Goal: Obtain resource: Download file/media

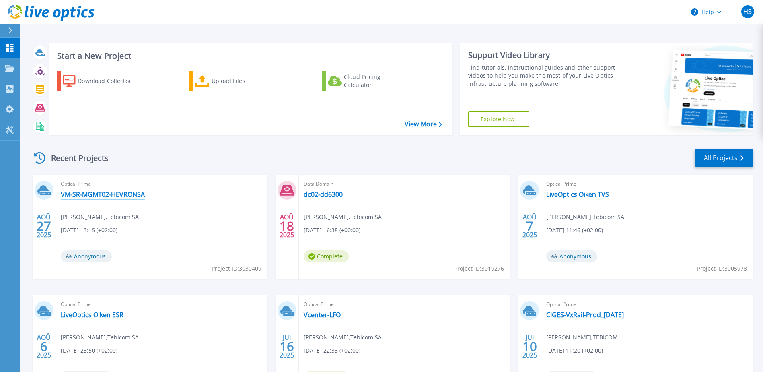
click at [97, 196] on link "VM-SR-MGMT02-HEVRONSA" at bounding box center [103, 194] width 84 height 8
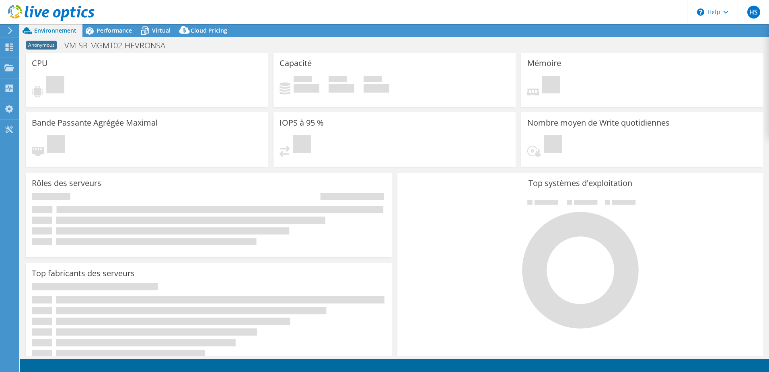
select select "USD"
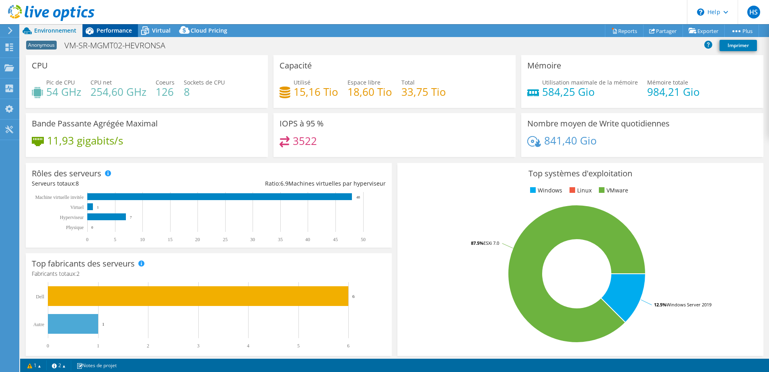
click at [113, 31] on span "Performance" at bounding box center [114, 31] width 35 height 8
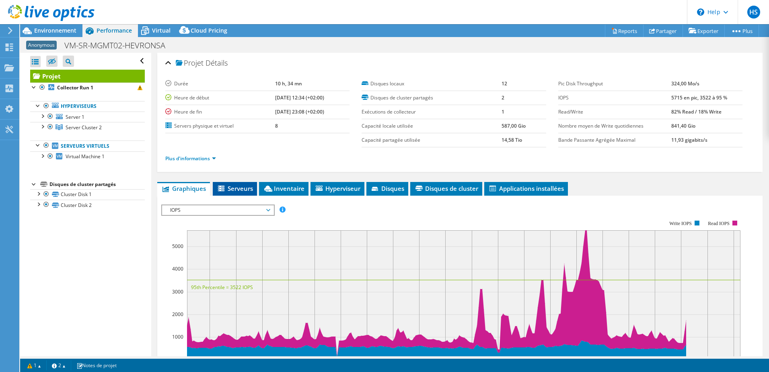
click at [246, 189] on span "Serveurs" at bounding box center [235, 188] width 36 height 8
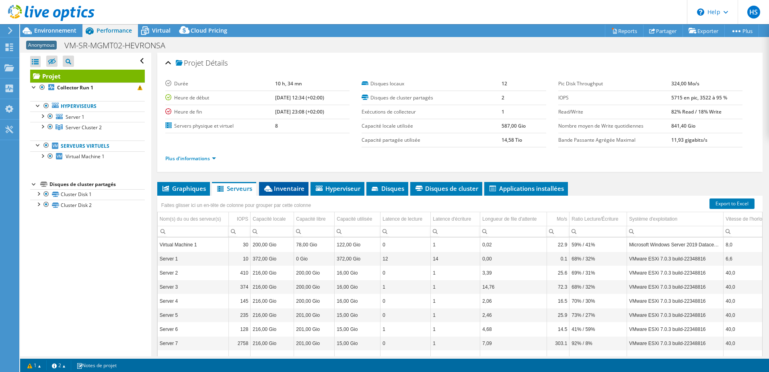
click at [272, 188] on icon at bounding box center [268, 188] width 8 height 6
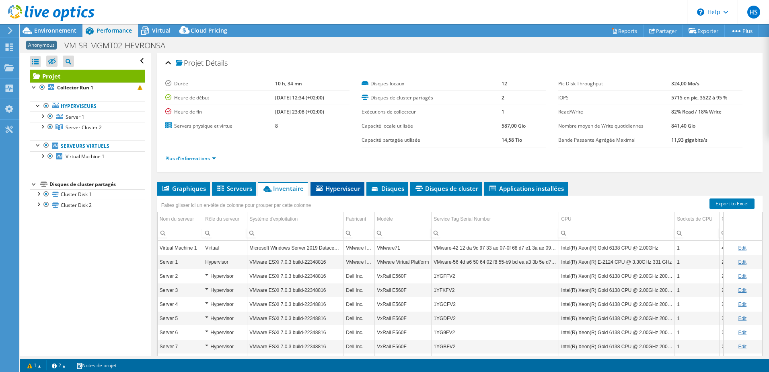
click at [327, 191] on span "Hyperviseur" at bounding box center [338, 188] width 46 height 8
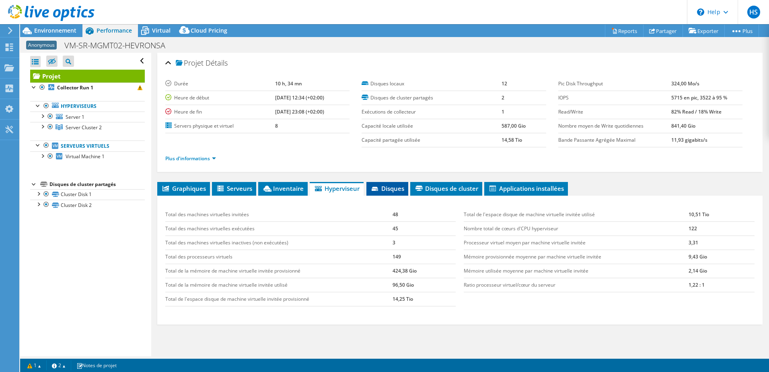
click at [374, 185] on span "Disques" at bounding box center [387, 188] width 34 height 8
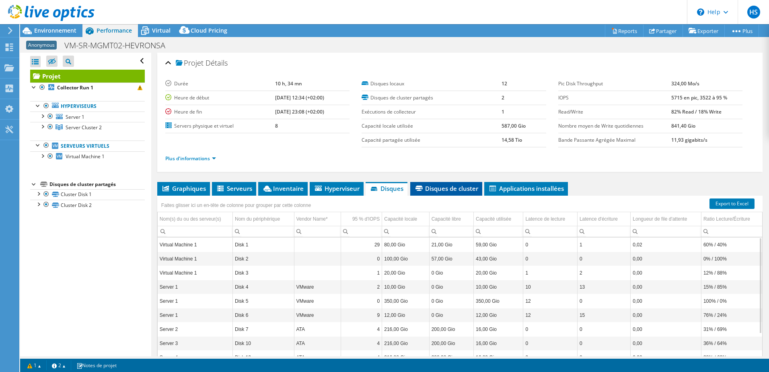
click at [472, 192] on span "Disques de cluster" at bounding box center [446, 188] width 64 height 8
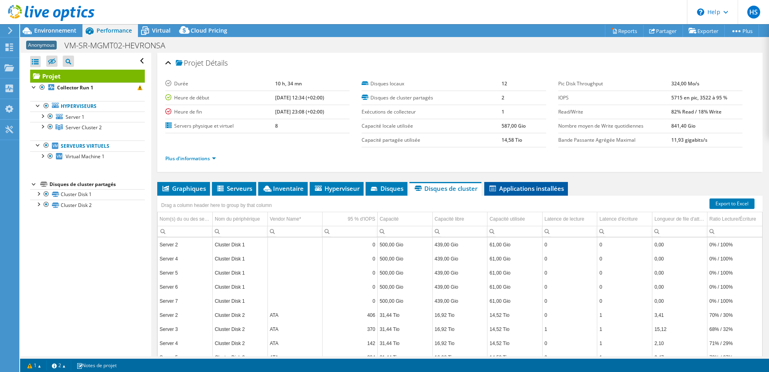
click at [521, 190] on span "Applications installées" at bounding box center [526, 188] width 76 height 8
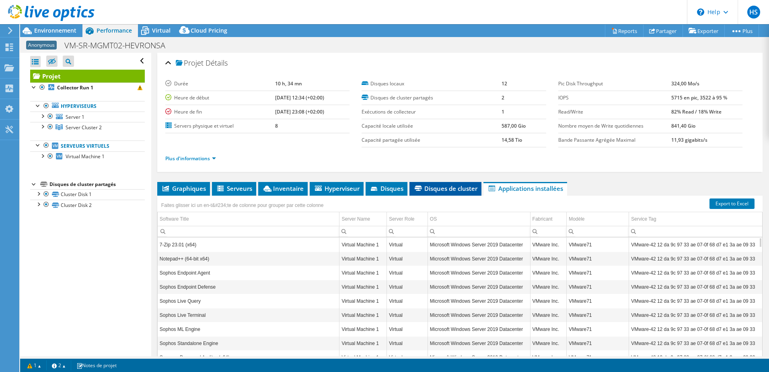
click at [451, 186] on span "Disques de cluster" at bounding box center [445, 188] width 64 height 8
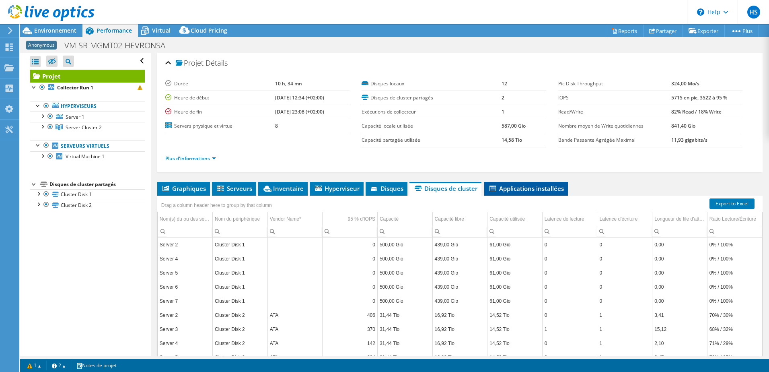
click at [538, 187] on span "Applications installées" at bounding box center [526, 188] width 76 height 8
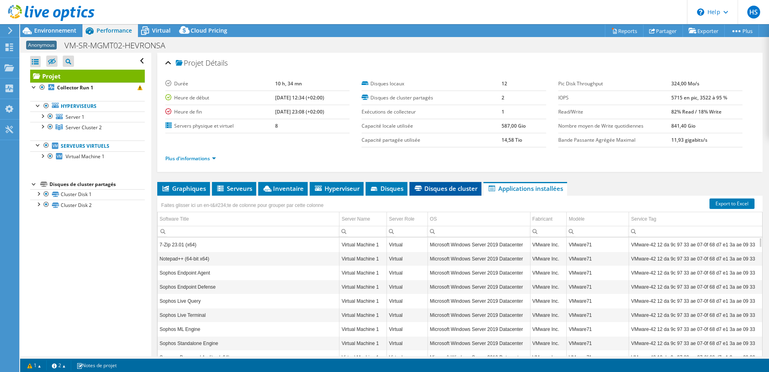
click at [467, 187] on span "Disques de cluster" at bounding box center [445, 188] width 64 height 8
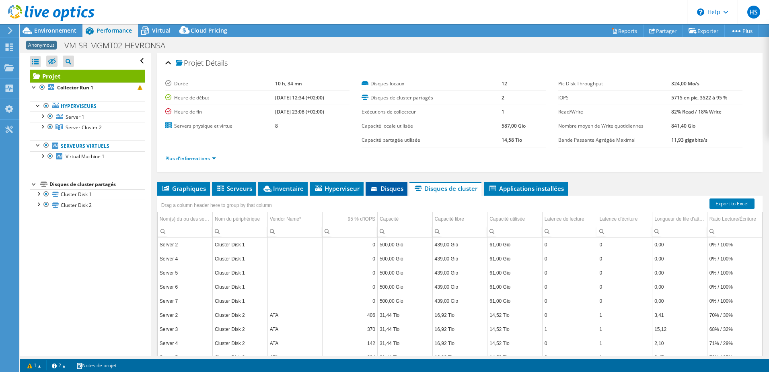
click at [380, 186] on span "Disques" at bounding box center [387, 188] width 34 height 8
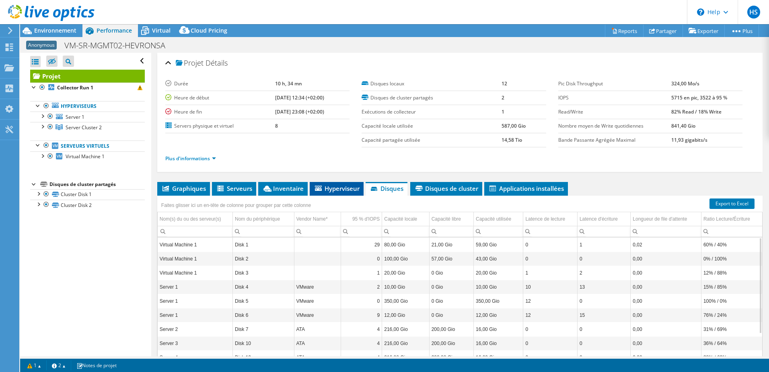
click at [337, 186] on span "Hyperviseur" at bounding box center [337, 188] width 46 height 8
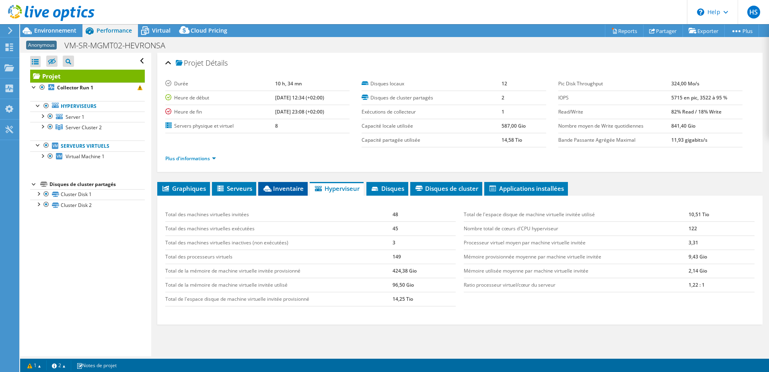
click at [278, 186] on span "Inventaire" at bounding box center [282, 188] width 41 height 8
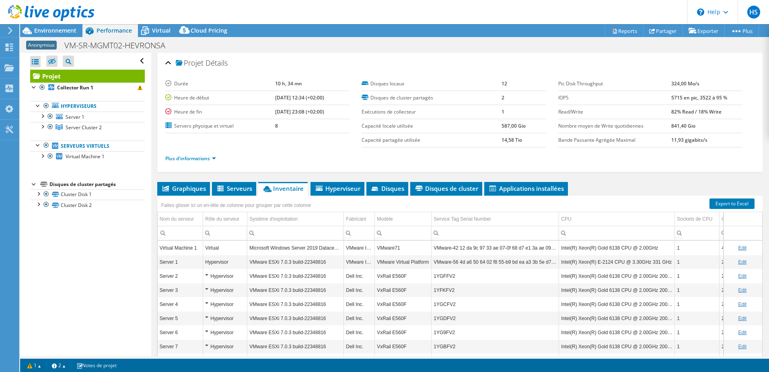
click at [210, 162] on li "Plus d'informations" at bounding box center [193, 158] width 56 height 9
click at [210, 159] on link "Plus d'informations" at bounding box center [190, 158] width 51 height 7
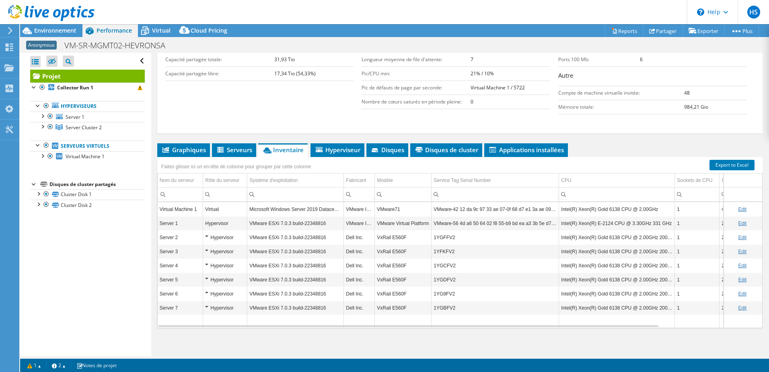
scroll to position [163, 0]
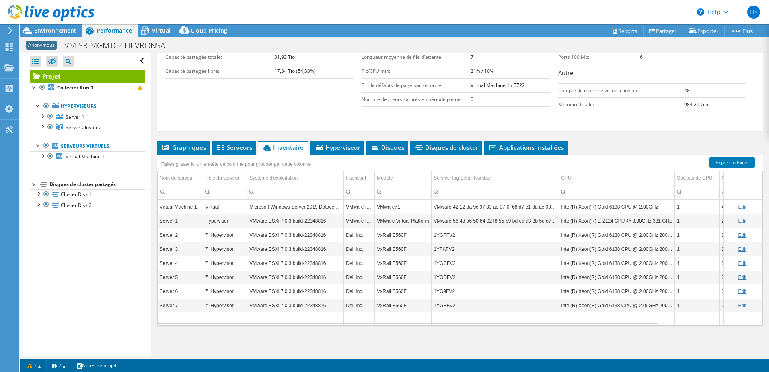
click at [738, 233] on link "Edit" at bounding box center [742, 235] width 8 height 6
click at [742, 234] on link "Cancel" at bounding box center [748, 235] width 15 height 6
click at [289, 234] on td "VMware ESXi 7.0.3 build-22348816" at bounding box center [295, 235] width 97 height 14
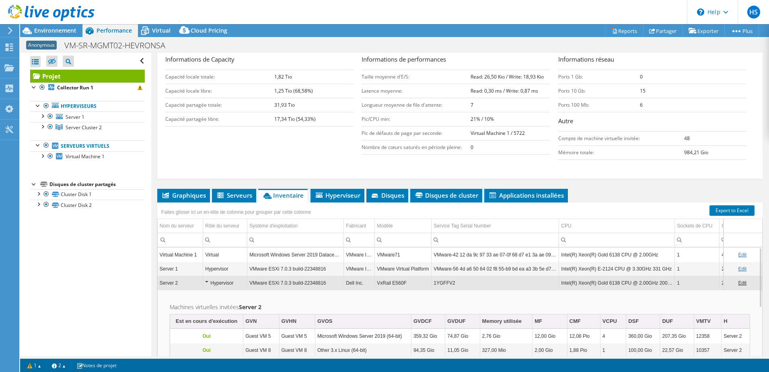
scroll to position [123, 0]
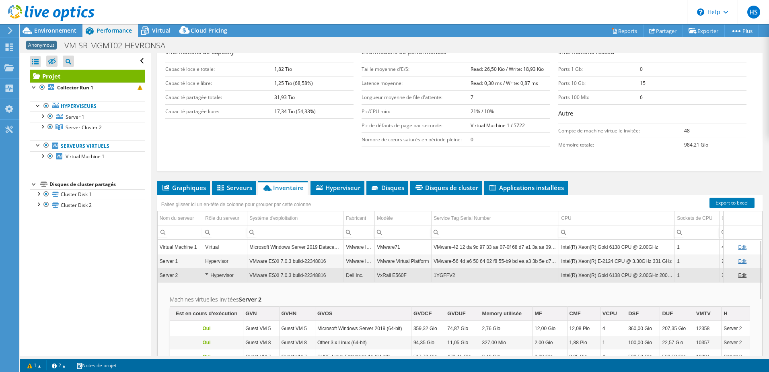
click at [206, 276] on div "Hypervisor" at bounding box center [225, 275] width 40 height 10
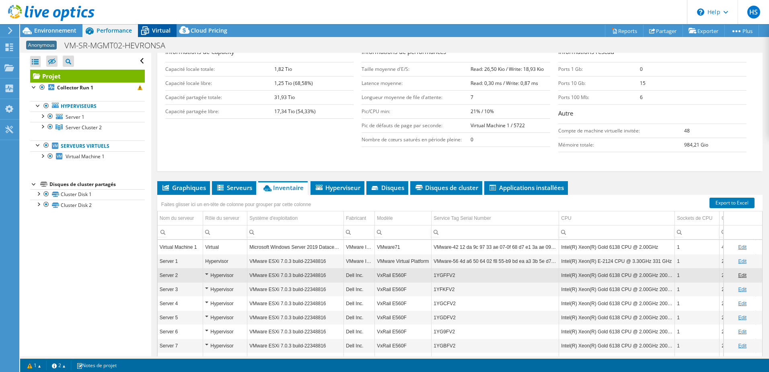
click at [151, 32] on icon at bounding box center [145, 31] width 14 height 14
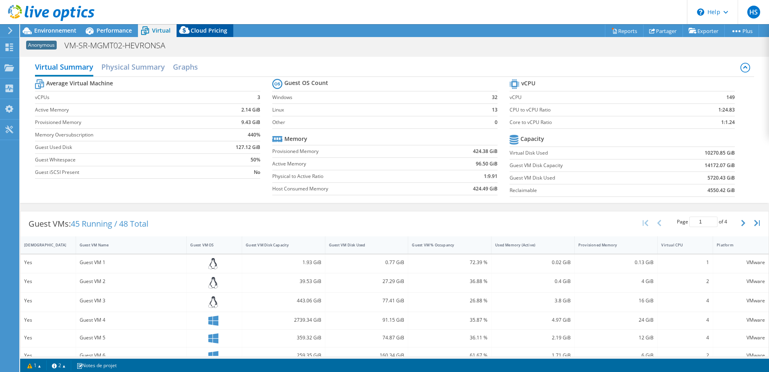
click at [201, 31] on span "Cloud Pricing" at bounding box center [209, 31] width 37 height 8
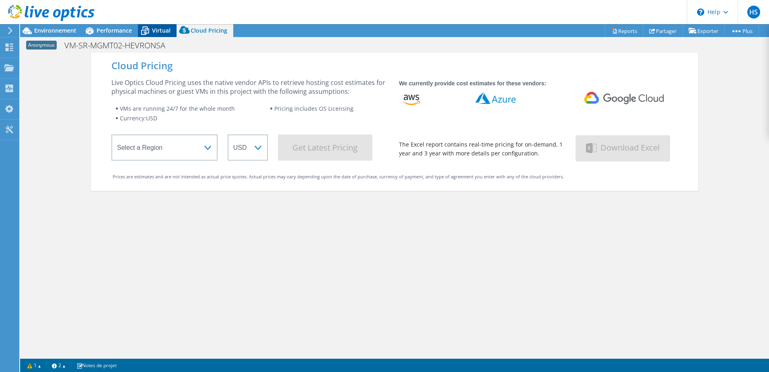
click at [152, 32] on icon at bounding box center [145, 31] width 14 height 14
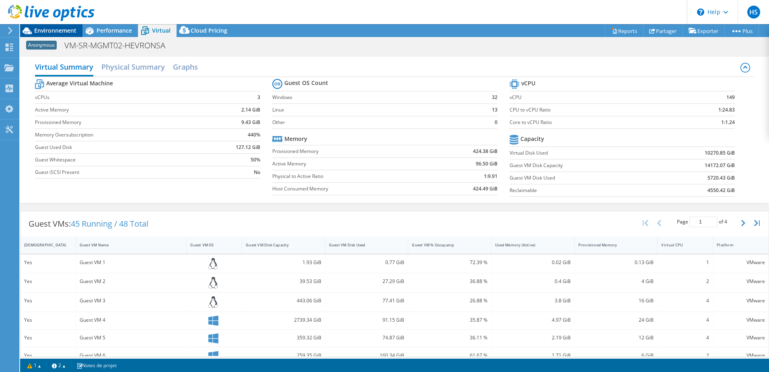
click at [70, 30] on span "Environnement" at bounding box center [55, 31] width 42 height 8
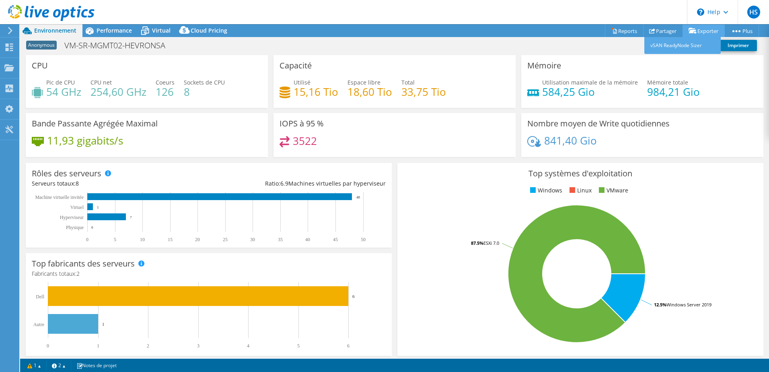
click at [703, 30] on link "Exporter" at bounding box center [704, 31] width 42 height 12
click at [630, 29] on link "Reports" at bounding box center [624, 31] width 39 height 12
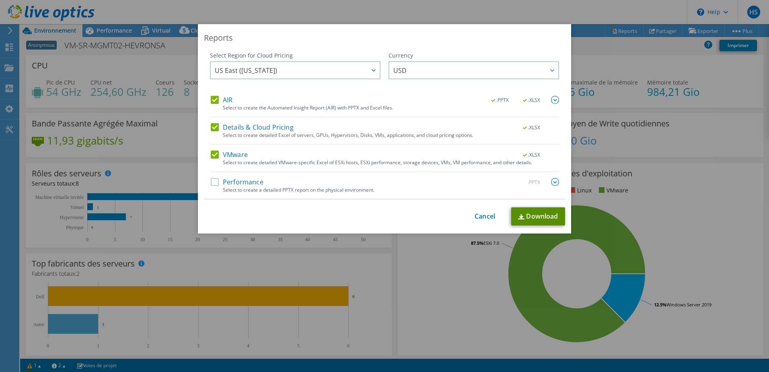
click at [513, 212] on link "Download" at bounding box center [538, 216] width 54 height 18
click at [476, 213] on link "Cancel" at bounding box center [485, 216] width 21 height 8
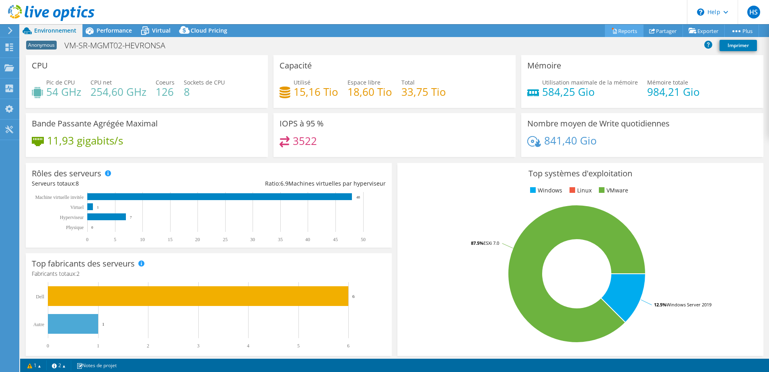
click at [627, 32] on link "Reports" at bounding box center [624, 31] width 39 height 12
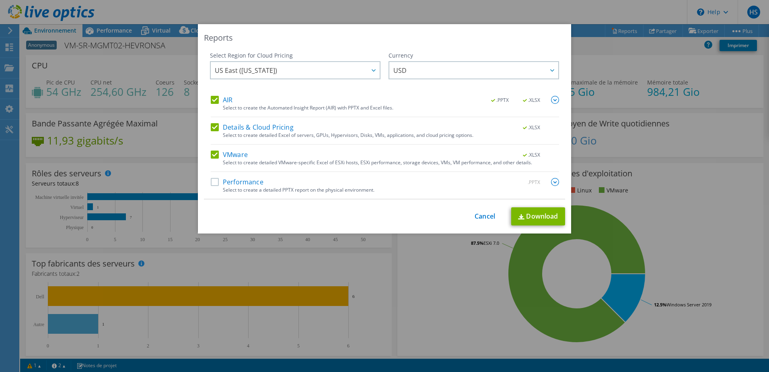
click at [213, 98] on label "AIR" at bounding box center [222, 100] width 22 height 8
click at [0, 0] on input "AIR" at bounding box center [0, 0] width 0 height 0
click at [212, 125] on label "Details & Cloud Pricing" at bounding box center [252, 127] width 83 height 8
click at [0, 0] on input "Details & Cloud Pricing" at bounding box center [0, 0] width 0 height 0
click at [539, 219] on link "Download" at bounding box center [538, 216] width 54 height 18
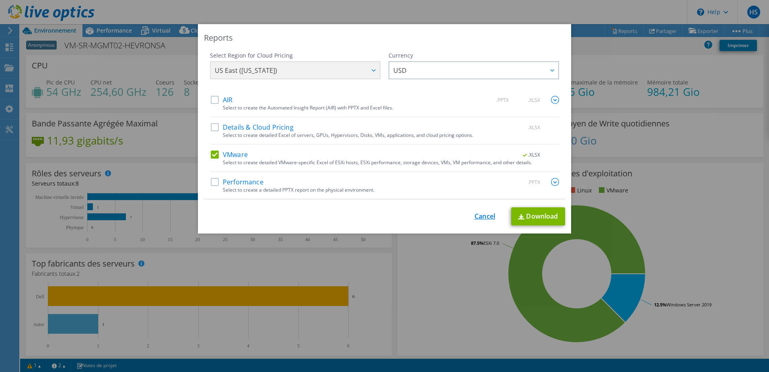
click at [481, 217] on link "Cancel" at bounding box center [485, 216] width 21 height 8
